Goal: Task Accomplishment & Management: Use online tool/utility

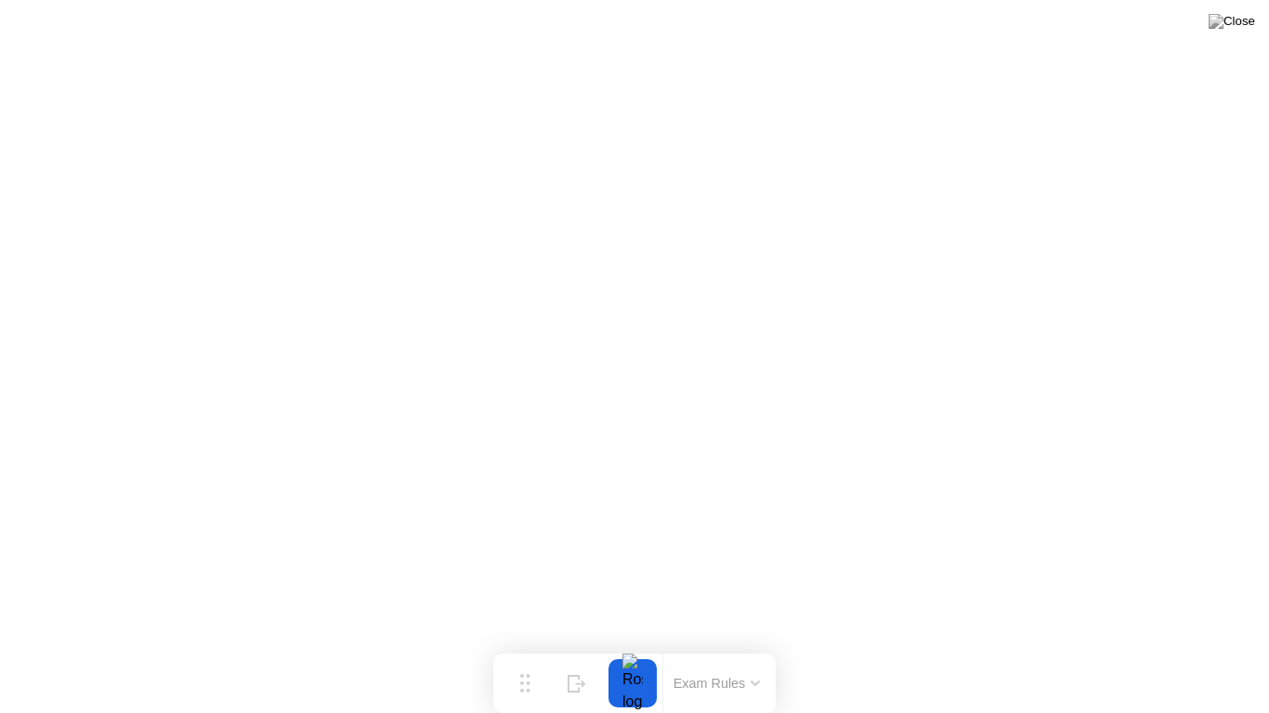
click at [1228, 33] on button at bounding box center [1232, 21] width 56 height 24
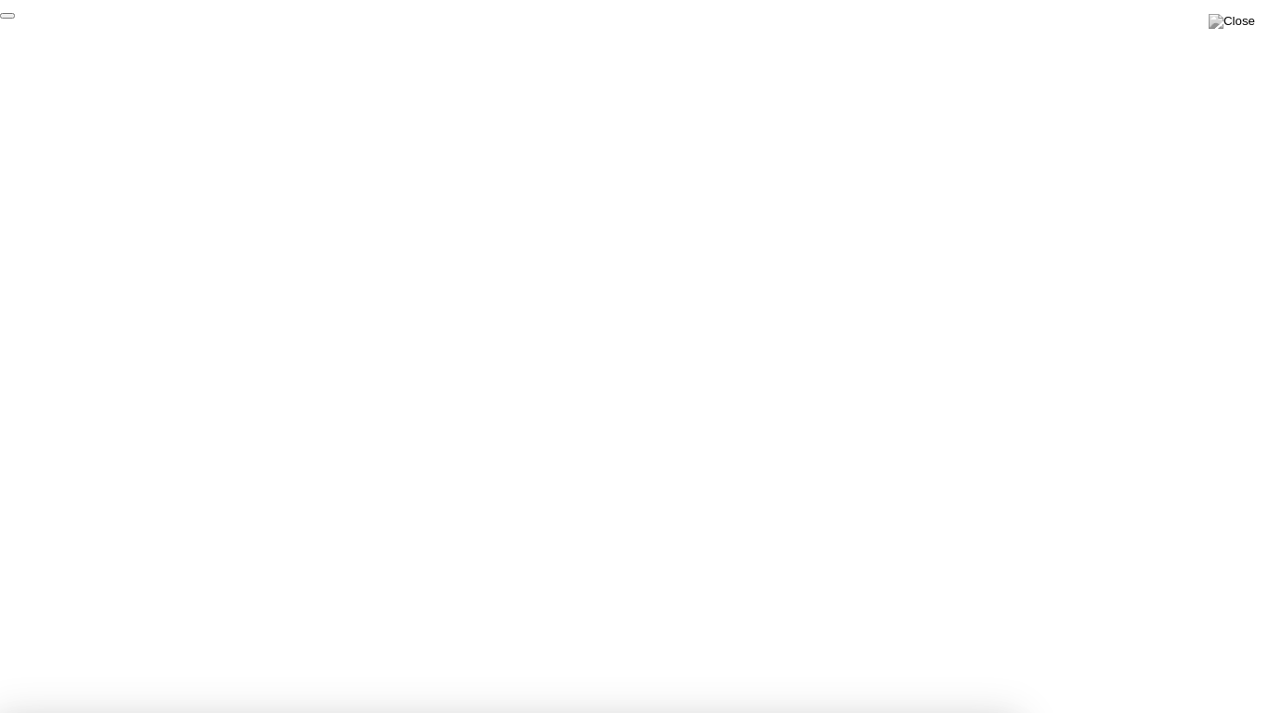
click div "End Proctoring Session"
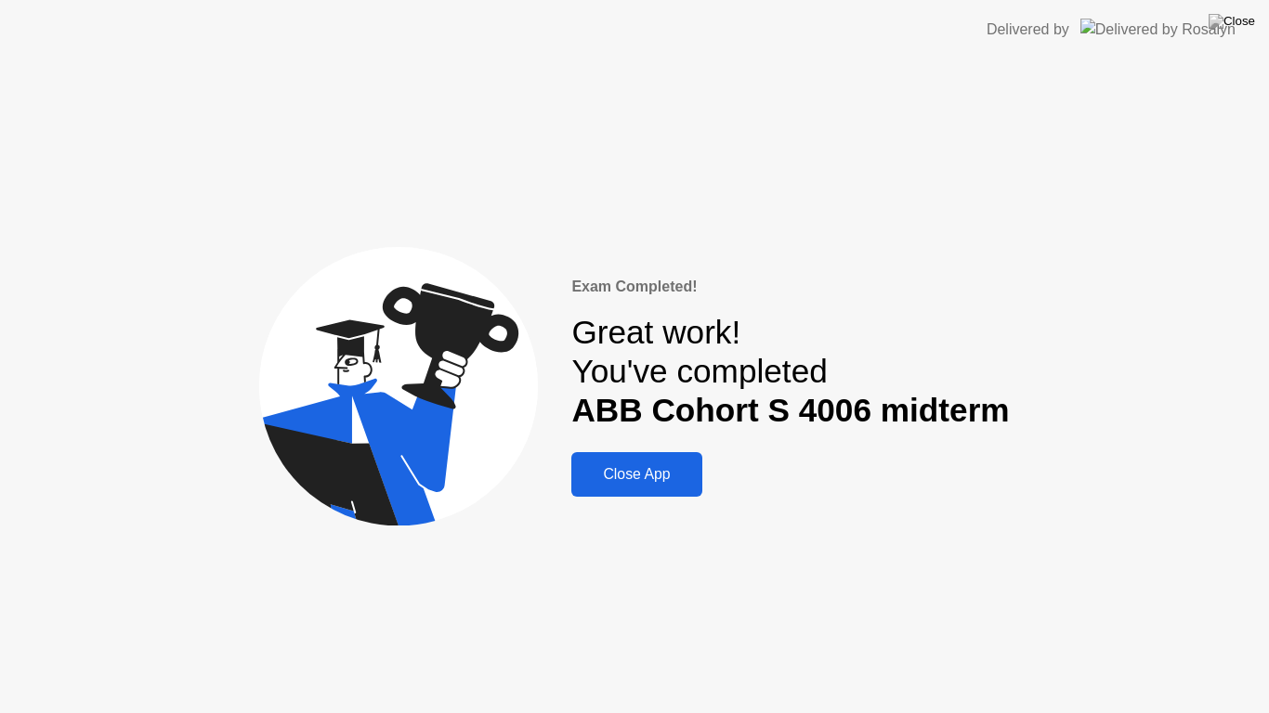
click at [644, 466] on div "Close App" at bounding box center [636, 474] width 119 height 17
